Goal: Transaction & Acquisition: Purchase product/service

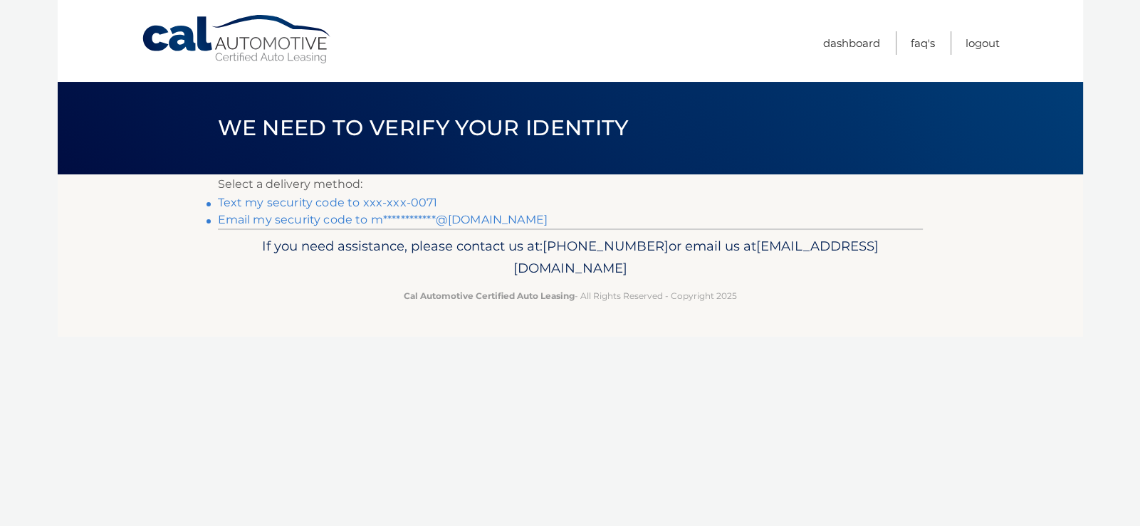
click at [480, 217] on link "**********" at bounding box center [383, 220] width 330 height 14
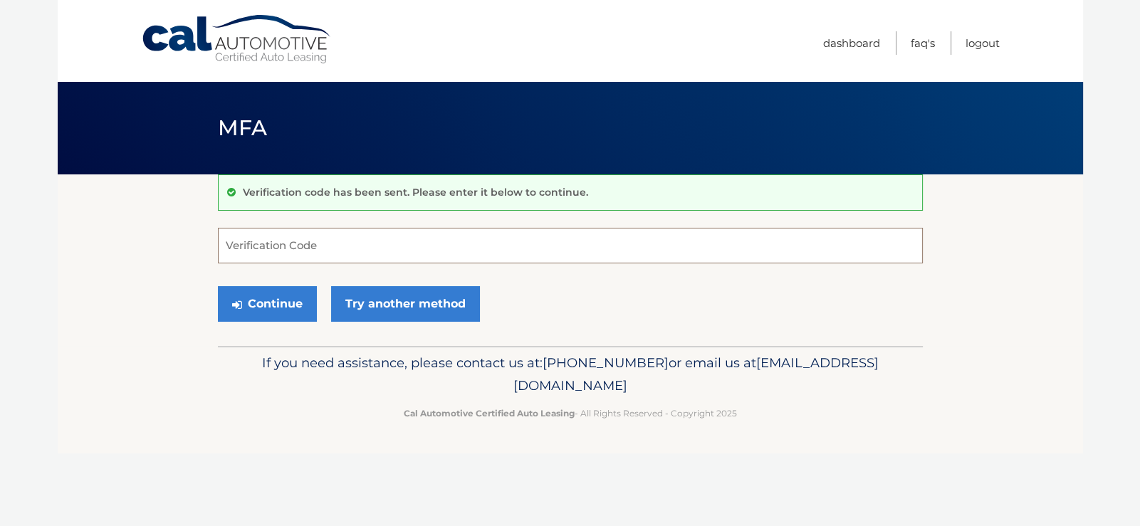
click at [333, 245] on input "Verification Code" at bounding box center [570, 246] width 705 height 36
paste input "917049"
click at [249, 297] on button "Continue" at bounding box center [267, 304] width 99 height 36
click at [288, 301] on button "Continue" at bounding box center [267, 304] width 99 height 36
type input "917049"
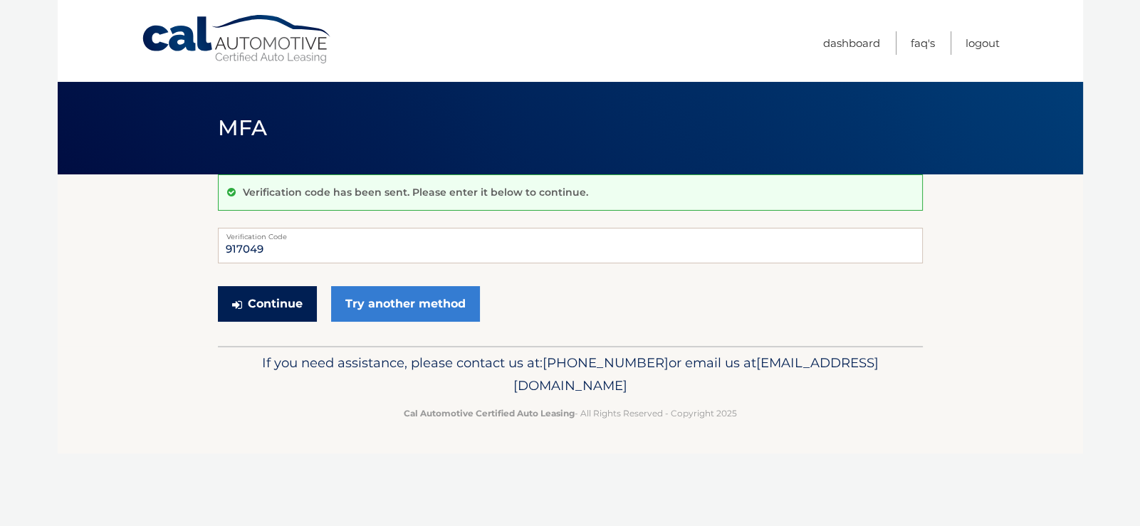
click at [266, 303] on button "Continue" at bounding box center [267, 304] width 99 height 36
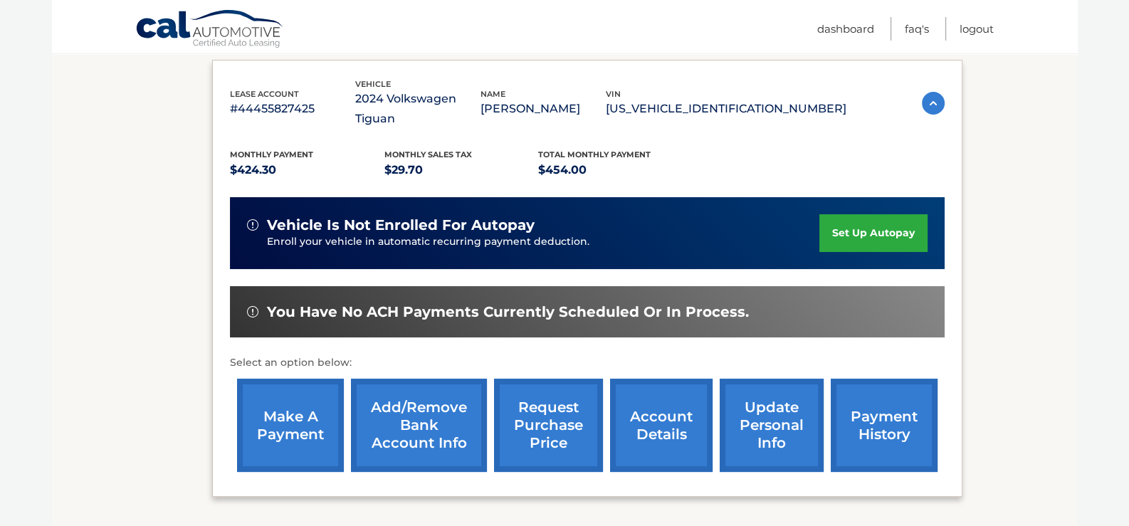
scroll to position [236, 0]
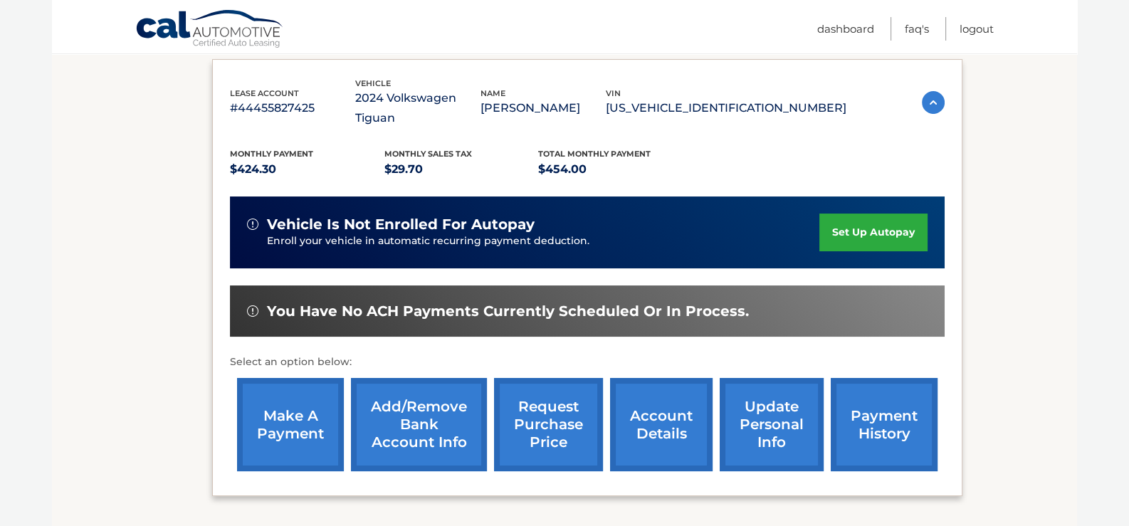
drag, startPoint x: 280, startPoint y: 401, endPoint x: 295, endPoint y: 396, distance: 15.5
click at [280, 400] on link "make a payment" at bounding box center [290, 424] width 107 height 93
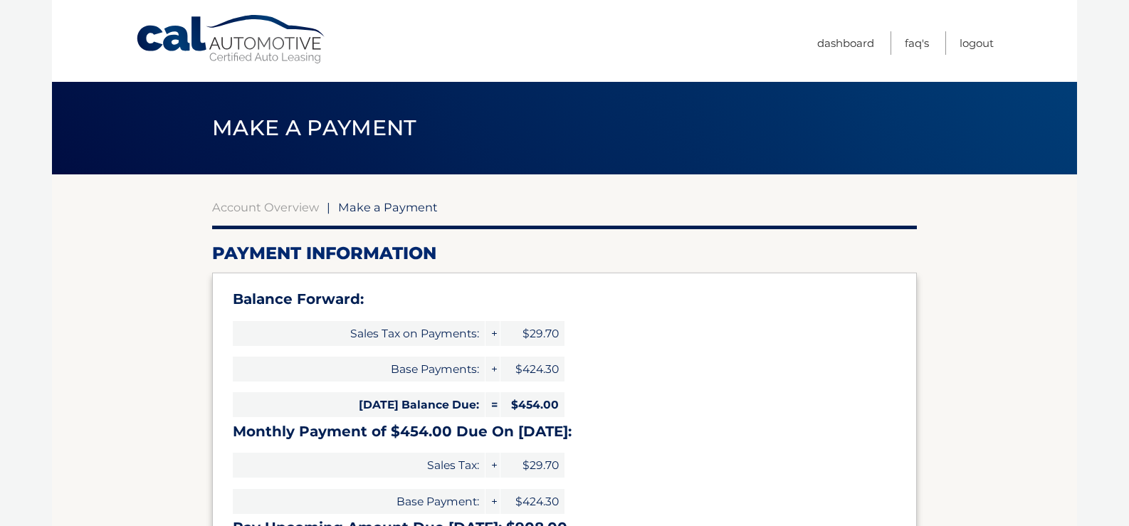
select select "MzhjNzRjNDYtOWEyZi00Zjg5LWExYTItOWU5ZTkwMTUzNThj"
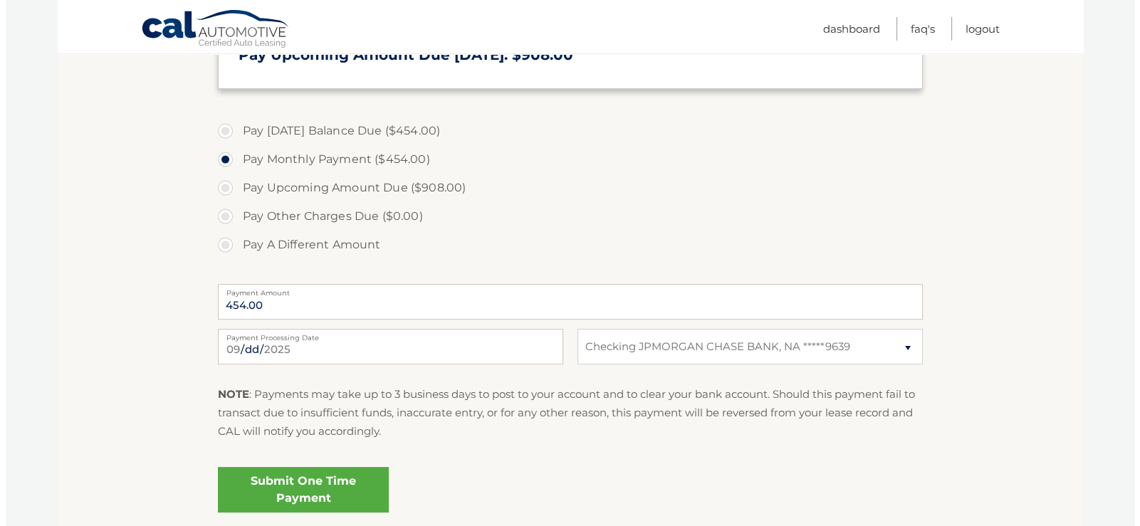
scroll to position [473, 0]
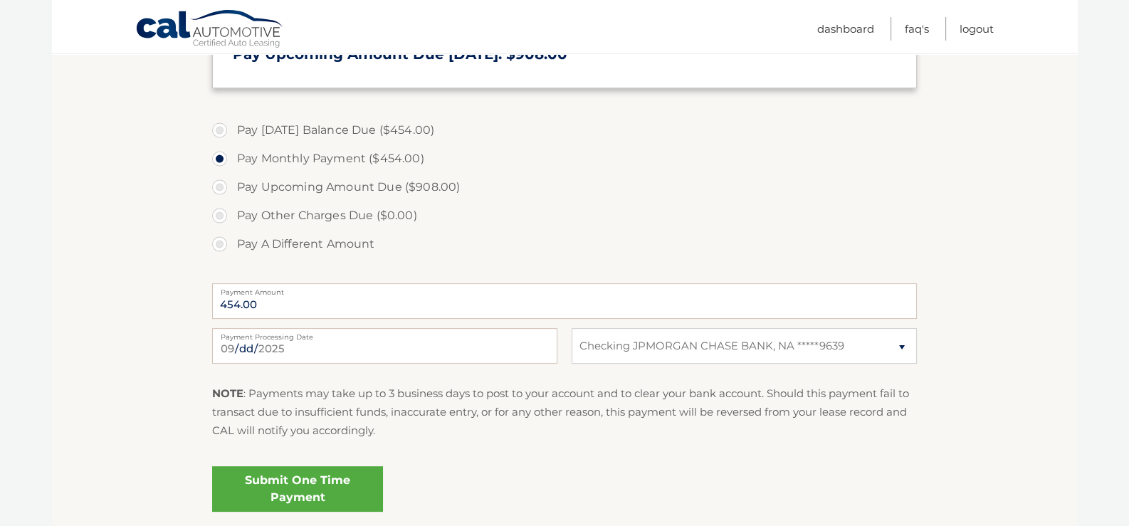
click at [324, 483] on link "Submit One Time Payment" at bounding box center [297, 489] width 171 height 46
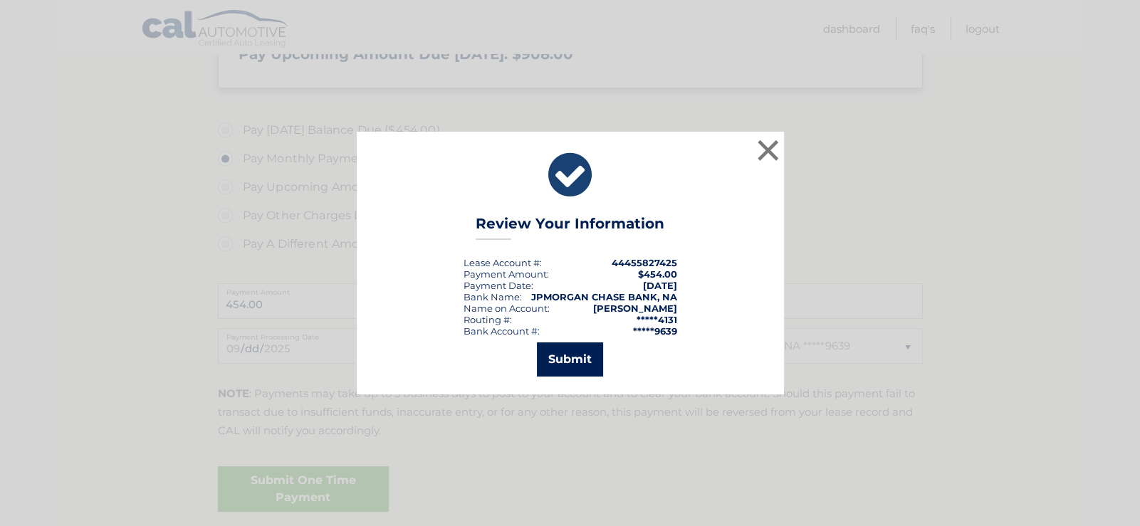
click at [567, 357] on button "Submit" at bounding box center [570, 359] width 66 height 34
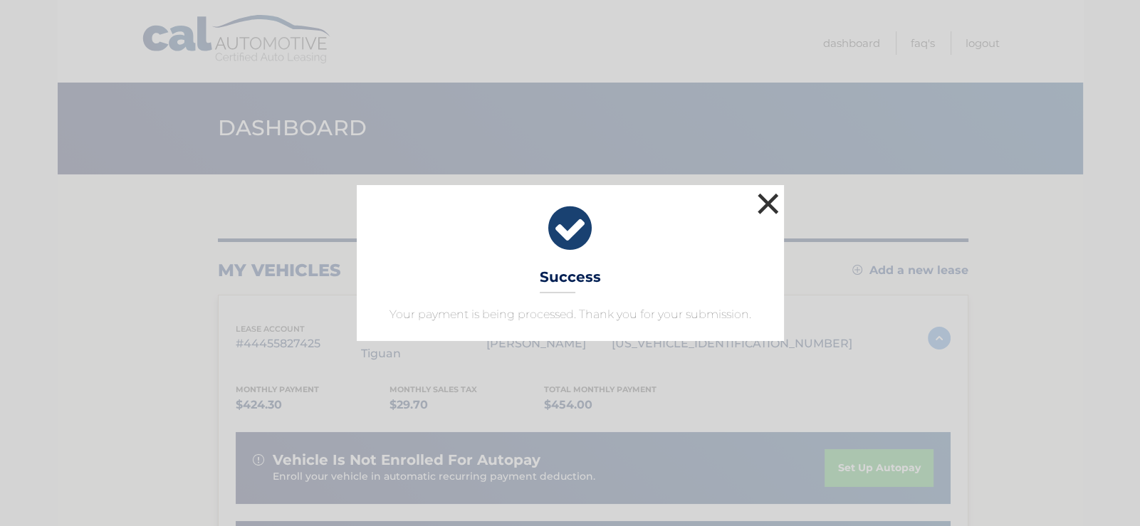
click at [762, 202] on button "×" at bounding box center [768, 203] width 28 height 28
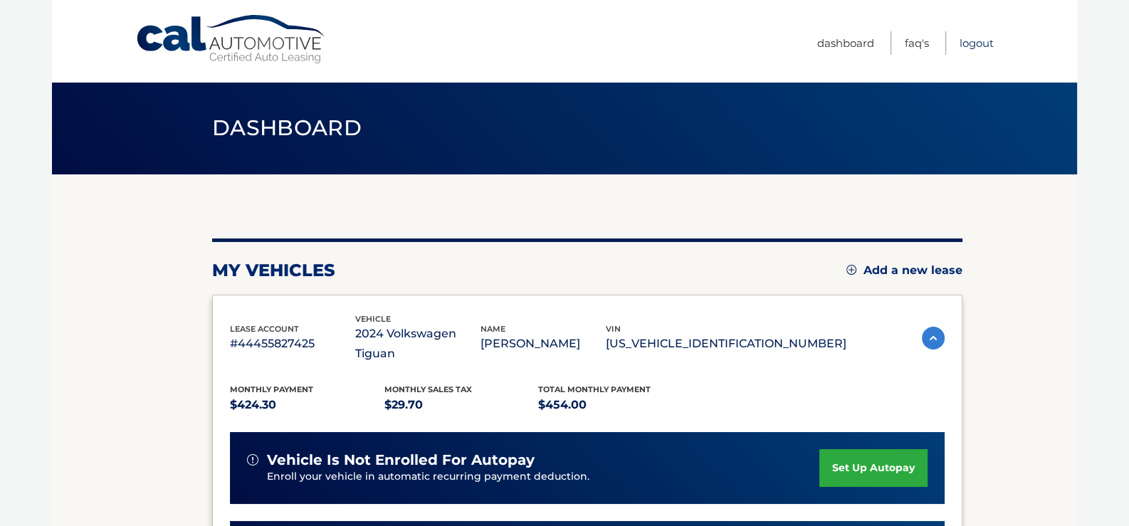
click at [968, 45] on link "Logout" at bounding box center [977, 42] width 34 height 23
